Goal: Task Accomplishment & Management: Manage account settings

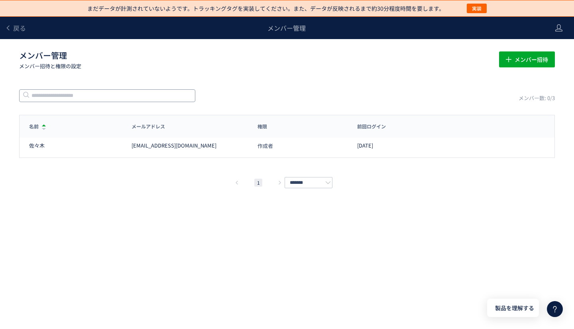
click at [87, 98] on input "text" at bounding box center [107, 95] width 176 height 13
click at [529, 61] on span "メンバー招待" at bounding box center [532, 59] width 34 height 16
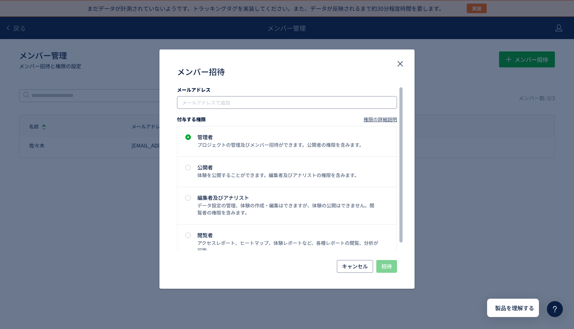
click at [228, 98] on input "メンバー招待" at bounding box center [288, 103] width 214 height 10
type input "**********"
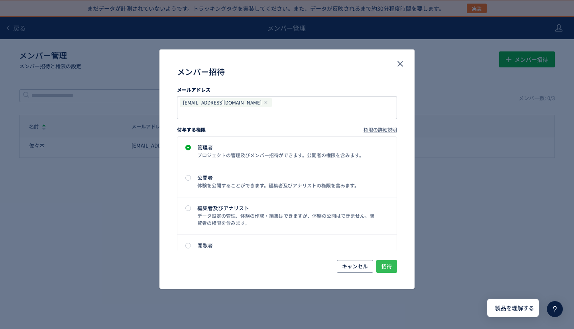
click at [388, 267] on span "招待" at bounding box center [387, 266] width 10 height 13
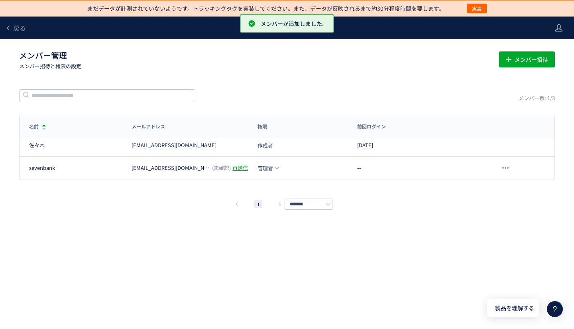
click at [348, 65] on p "メンバー招待と権限の設定" at bounding box center [254, 66] width 471 height 8
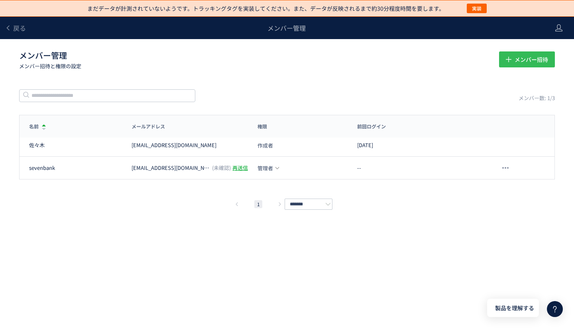
click at [529, 55] on span "メンバー招待" at bounding box center [532, 59] width 34 height 16
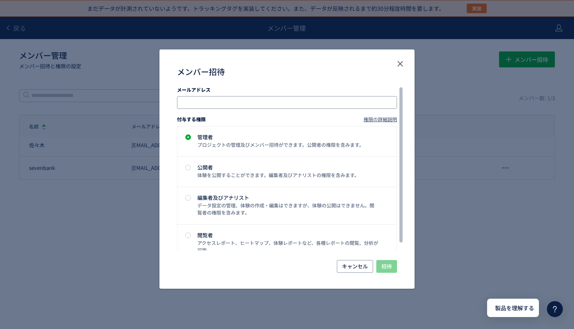
click at [229, 99] on input "メンバー招待" at bounding box center [288, 103] width 214 height 10
click at [218, 97] on div "メールアドレスで追加" at bounding box center [287, 102] width 220 height 13
paste input "**********"
type input "**********"
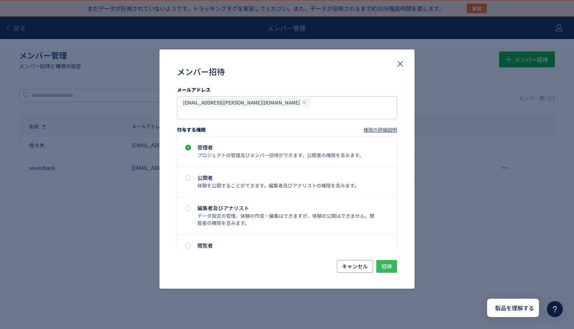
click at [388, 265] on span "招待" at bounding box center [387, 266] width 10 height 13
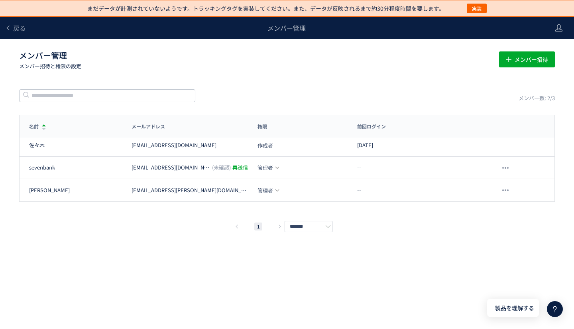
click at [275, 55] on h1 "メンバー管理 メンバー招待と権限の設定" at bounding box center [254, 60] width 471 height 20
click at [103, 230] on div "まだデータが計測されていないようです。トラッキングタグを実装してください。また、データが反映されるまで約30分程度時間を要します。 実装 戻る メンバー管理 …" at bounding box center [287, 152] width 574 height 305
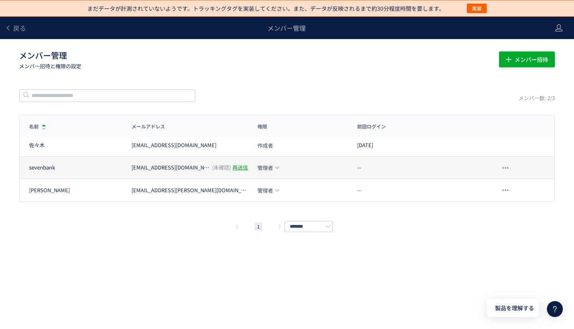
click at [233, 167] on div "再送信" at bounding box center [241, 168] width 16 height 8
click at [246, 81] on div "まだデータが計測されていないようです。トラッキングタグを実装してください。また、データが反映されるまで約30分程度時間を要します。 実装 戻る メンバー管理 …" at bounding box center [287, 152] width 574 height 305
click at [426, 300] on div "まだデータが計測されていないようです。トラッキングタグを実装してください。また、データが反映されるまで約30分程度時間を要します。 実装 戻る メンバー管理 …" at bounding box center [287, 152] width 574 height 305
click at [386, 84] on div "まだデータが計測されていないようです。トラッキングタグを実装してください。また、データが反映されるまで約30分程度時間を要します。 実装 戻る メンバー管理 …" at bounding box center [287, 152] width 574 height 305
click at [8, 29] on icon at bounding box center [8, 28] width 6 height 6
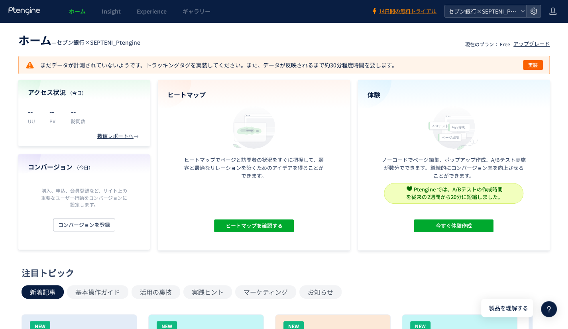
click at [524, 13] on icon at bounding box center [523, 11] width 5 height 5
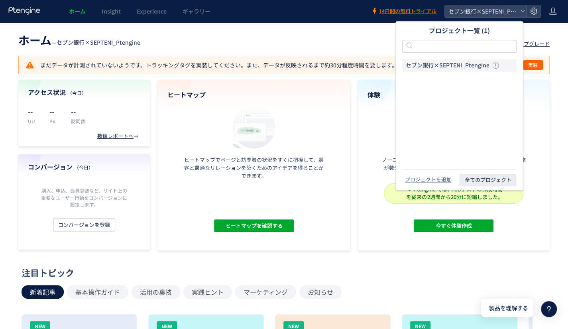
click at [447, 64] on span "セブン銀行×SEPTENI_Ptengine" at bounding box center [448, 66] width 84 height 8
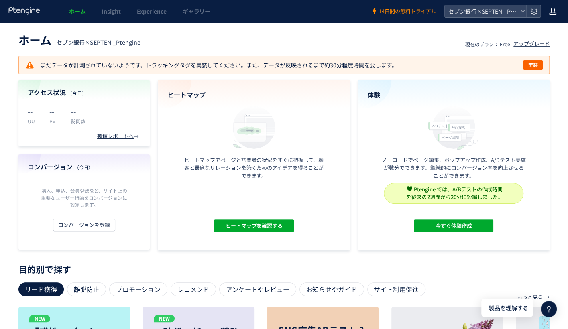
click at [553, 14] on icon at bounding box center [553, 11] width 8 height 8
click at [309, 16] on div "ホーム Insight Experience ギャラリー" at bounding box center [185, 11] width 371 height 22
